Goal: Task Accomplishment & Management: Use online tool/utility

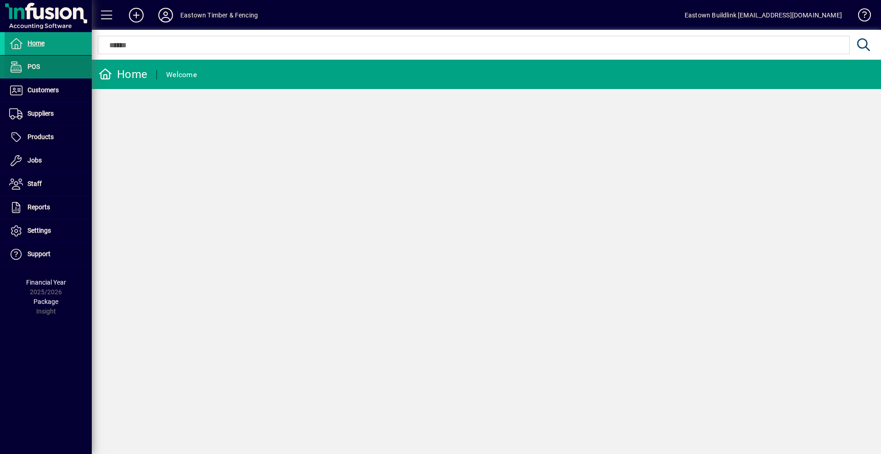
click at [31, 69] on span "POS" at bounding box center [34, 66] width 12 height 7
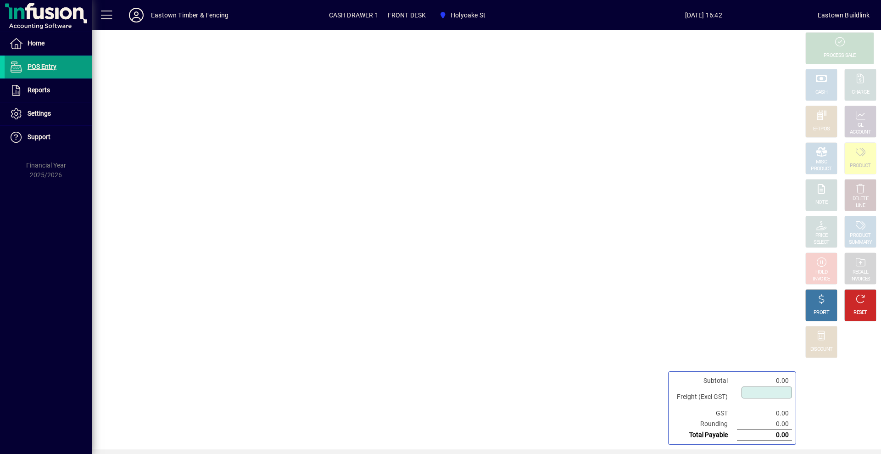
type input "****"
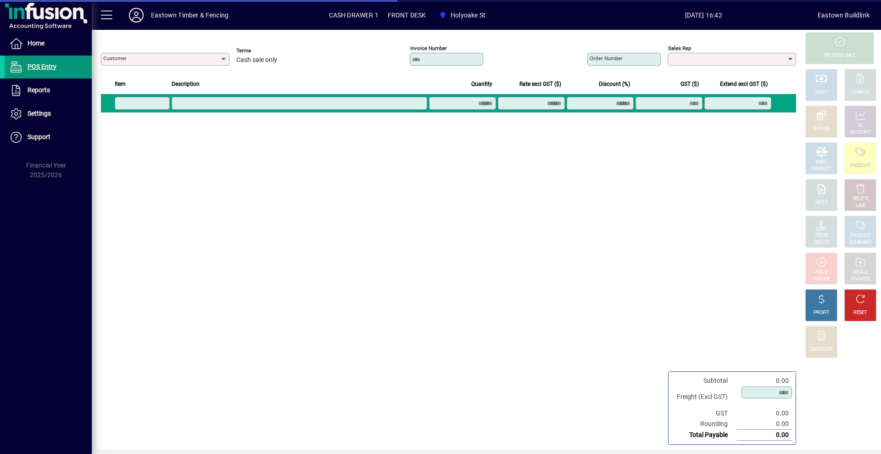
type input "**********"
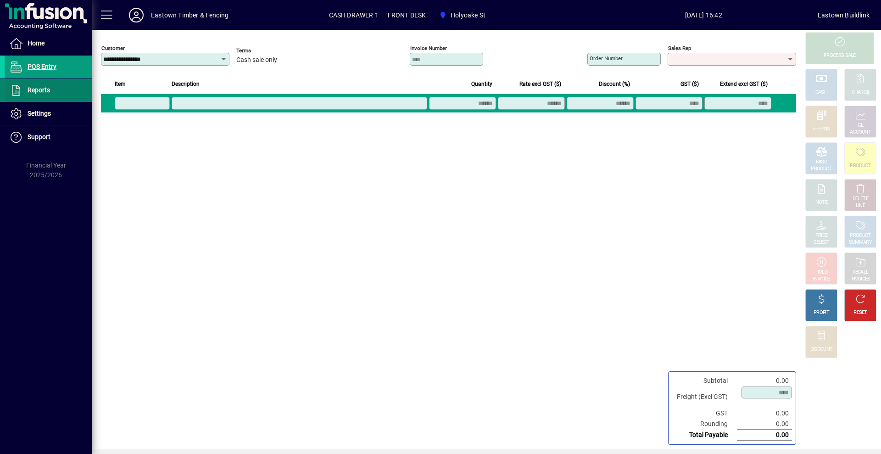
click at [44, 87] on span "Reports" at bounding box center [39, 89] width 22 height 7
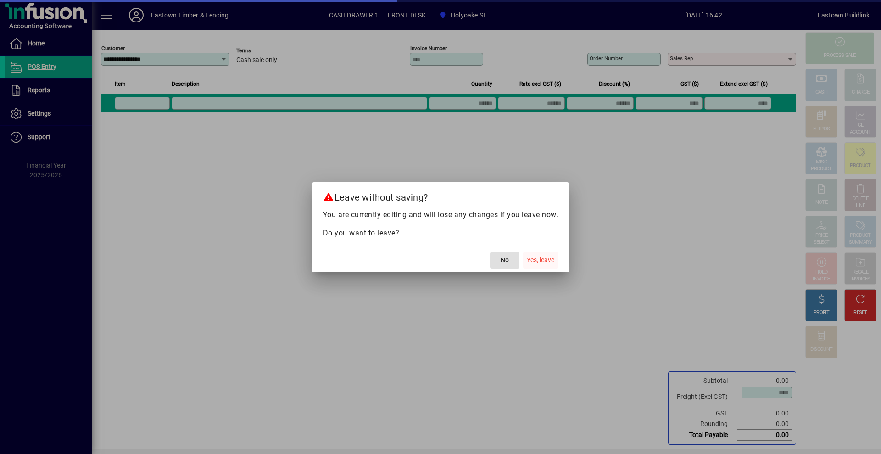
click at [550, 253] on span "button" at bounding box center [540, 260] width 35 height 22
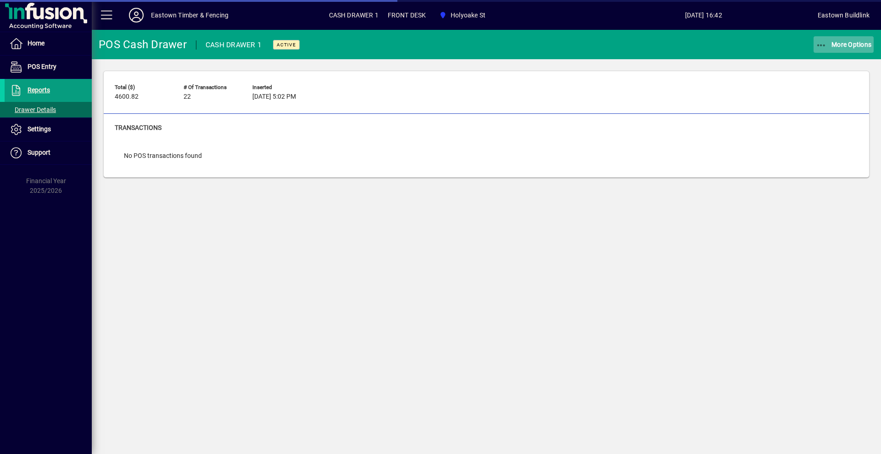
click at [846, 45] on span "More Options" at bounding box center [844, 44] width 56 height 7
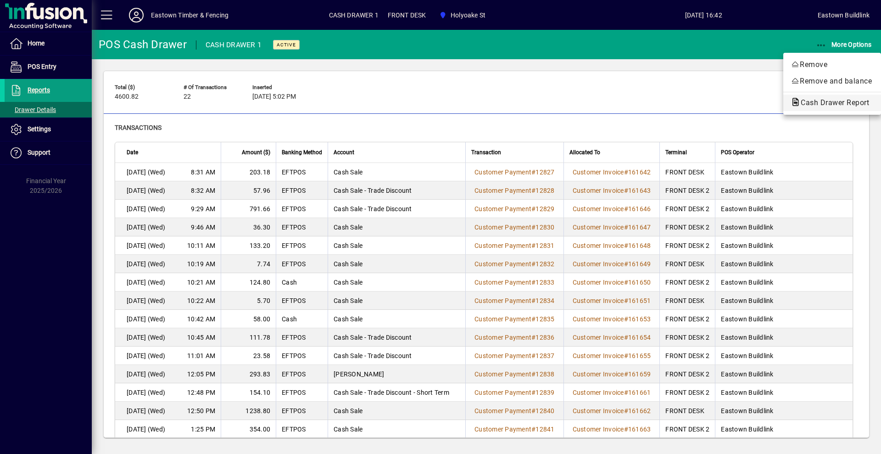
click at [830, 106] on span "Cash Drawer Report" at bounding box center [832, 102] width 83 height 9
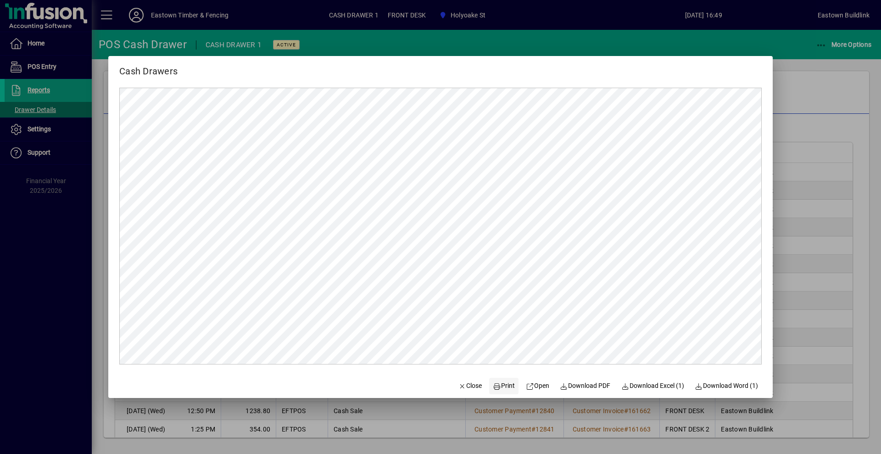
click at [506, 387] on span "Print" at bounding box center [504, 386] width 22 height 10
click at [472, 381] on span "Close" at bounding box center [470, 386] width 24 height 10
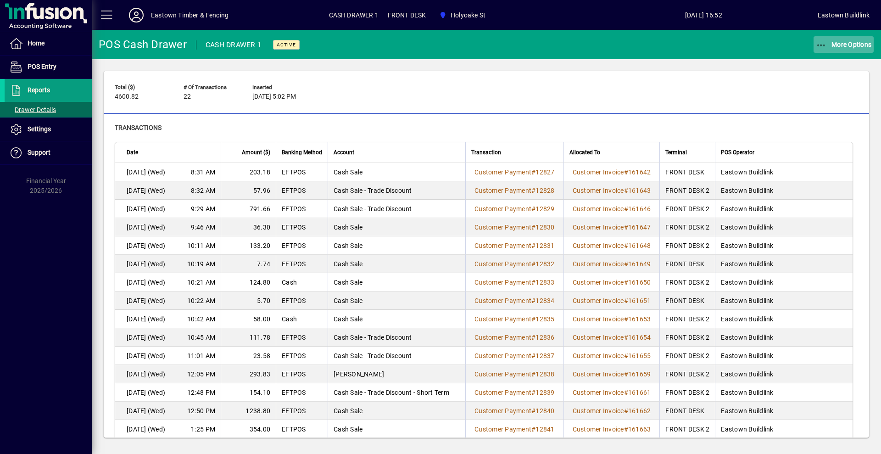
click at [830, 39] on span "button" at bounding box center [843, 44] width 61 height 22
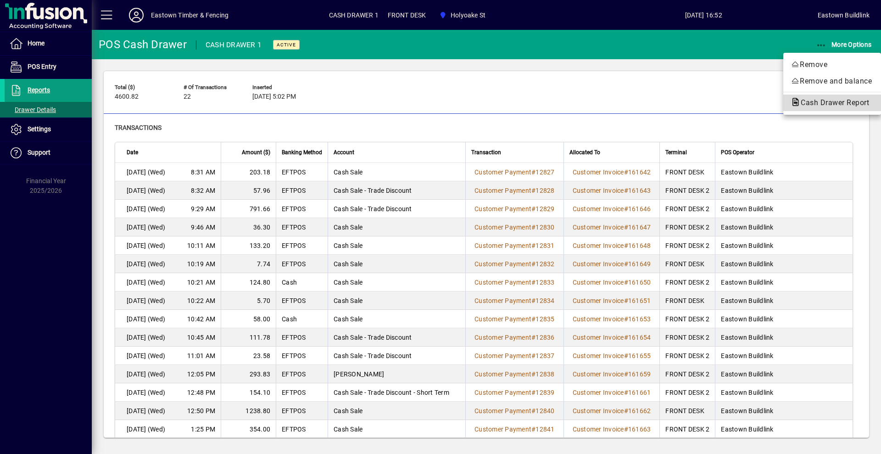
click at [821, 100] on span "Cash Drawer Report" at bounding box center [832, 102] width 83 height 9
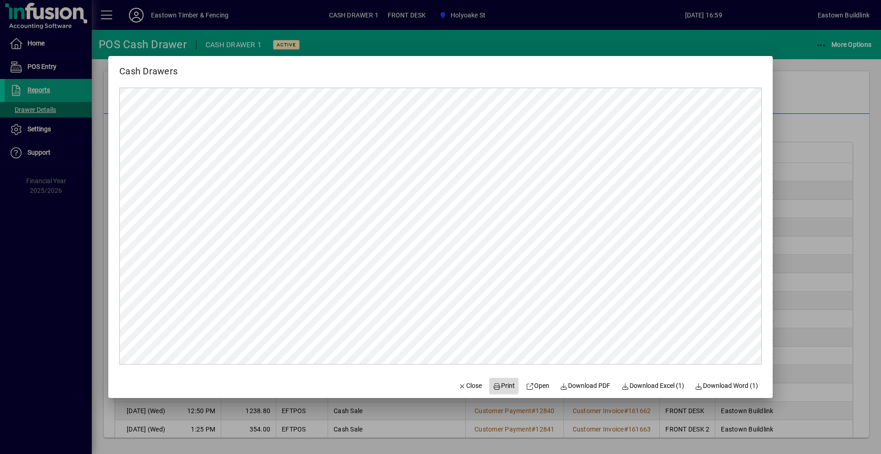
click at [489, 390] on span at bounding box center [503, 386] width 29 height 22
click at [462, 384] on span "Close" at bounding box center [470, 386] width 24 height 10
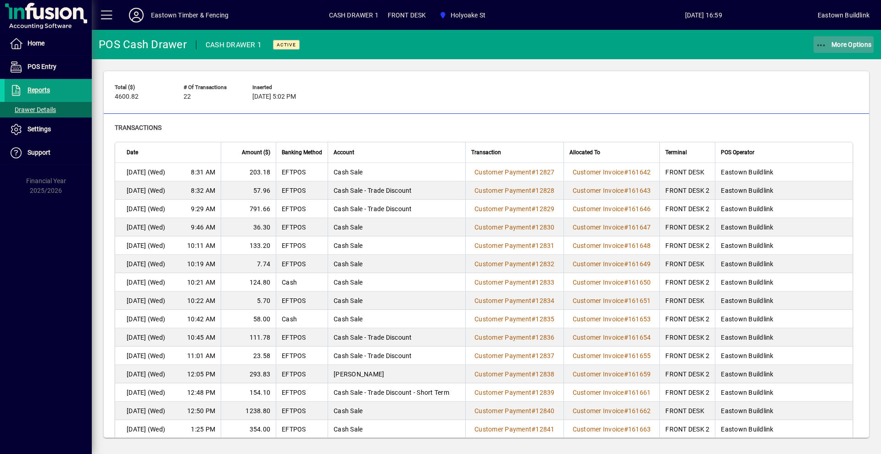
click at [832, 43] on span "More Options" at bounding box center [844, 44] width 56 height 7
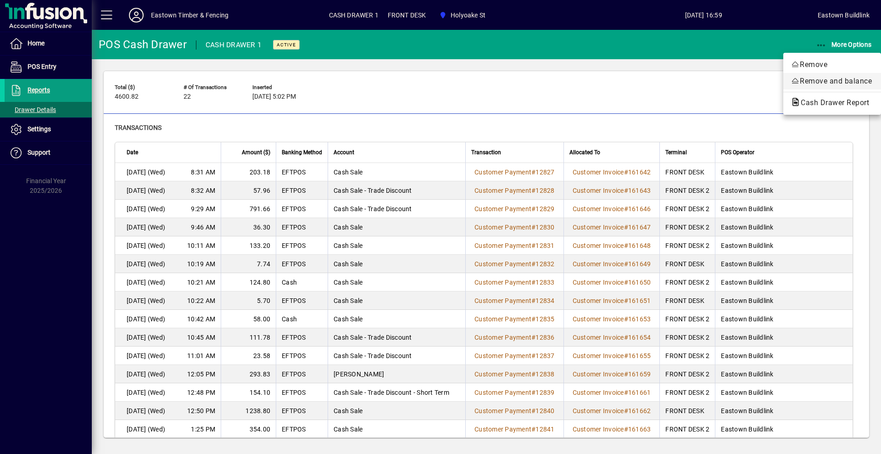
click at [836, 79] on span "Remove and balance" at bounding box center [832, 81] width 83 height 11
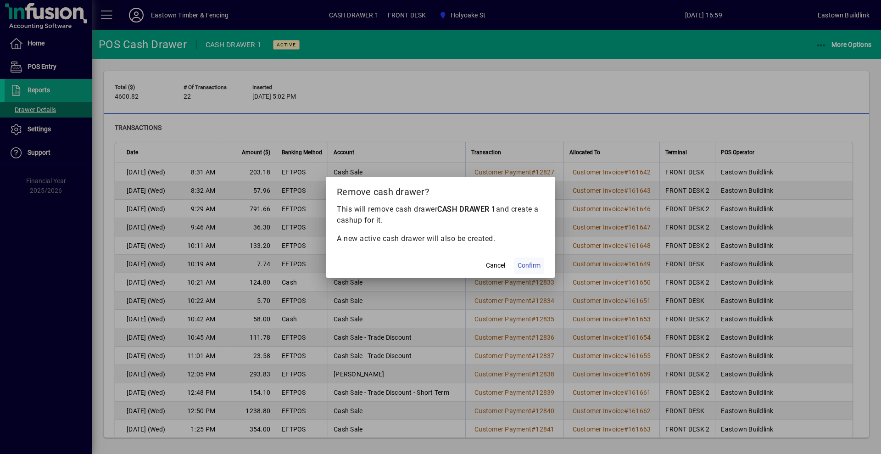
click at [534, 273] on span at bounding box center [529, 266] width 30 height 22
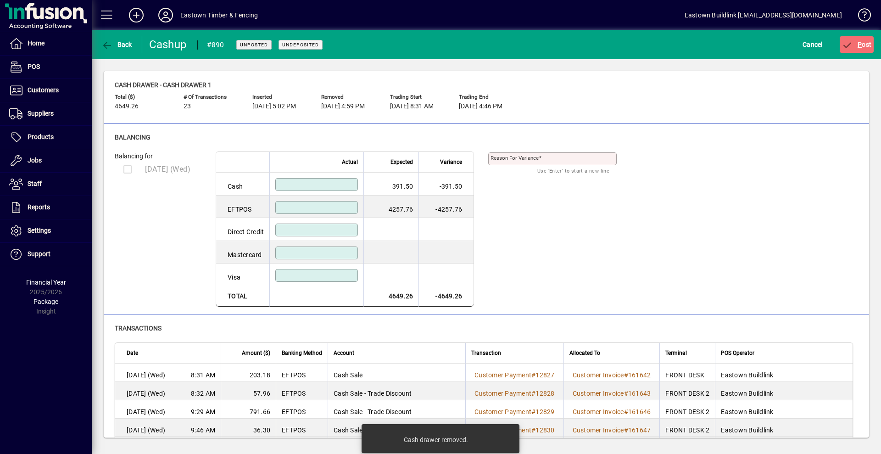
click at [357, 184] on input at bounding box center [318, 184] width 80 height 7
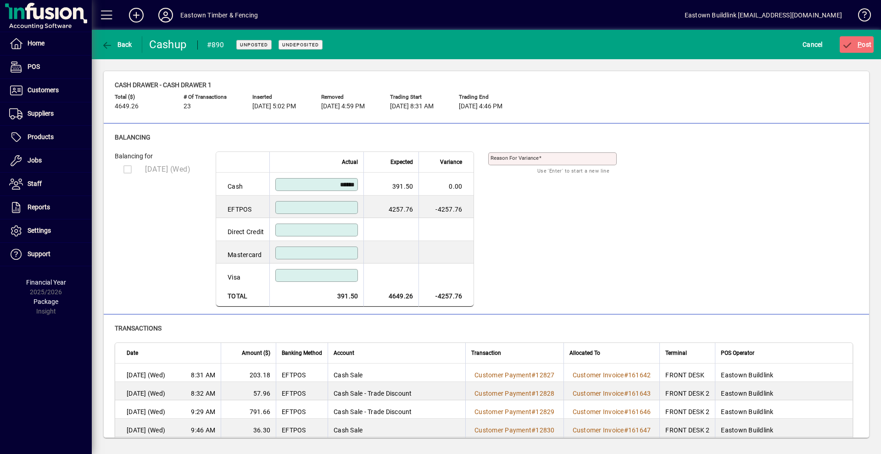
type input "******"
click at [316, 209] on input at bounding box center [318, 207] width 80 height 7
type input "*******"
click at [870, 45] on span "P ost" at bounding box center [857, 44] width 30 height 7
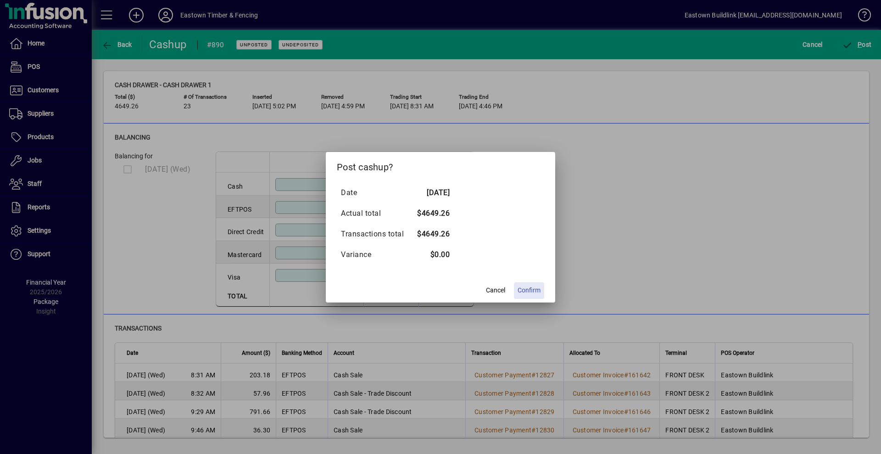
click at [529, 292] on span "Confirm" at bounding box center [529, 290] width 23 height 10
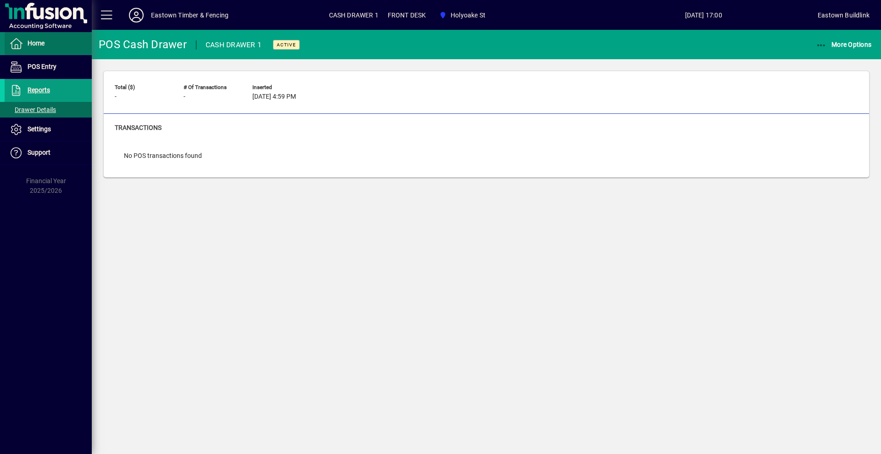
click at [27, 34] on span at bounding box center [48, 44] width 87 height 22
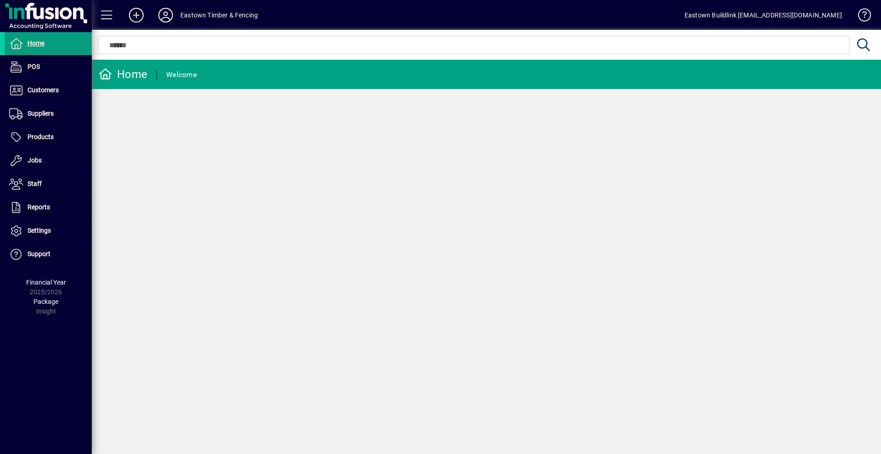
click at [162, 16] on icon at bounding box center [165, 15] width 18 height 15
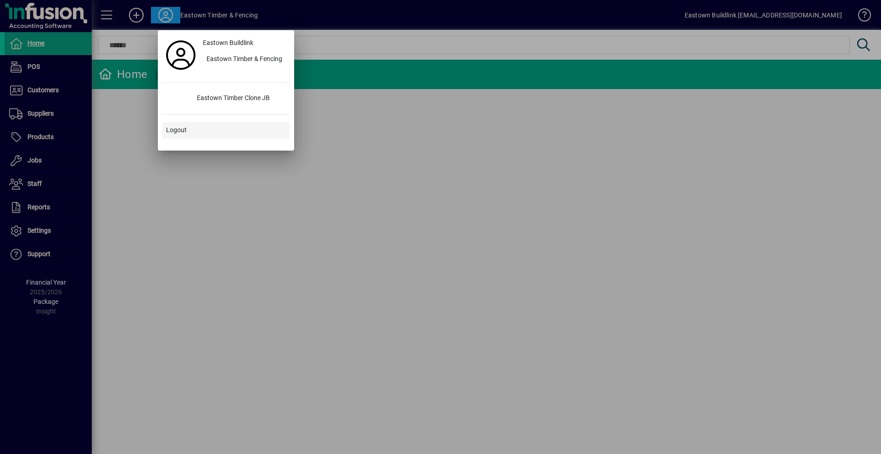
click at [193, 128] on span at bounding box center [225, 130] width 127 height 22
